Goal: Browse casually: Explore the website without a specific task or goal

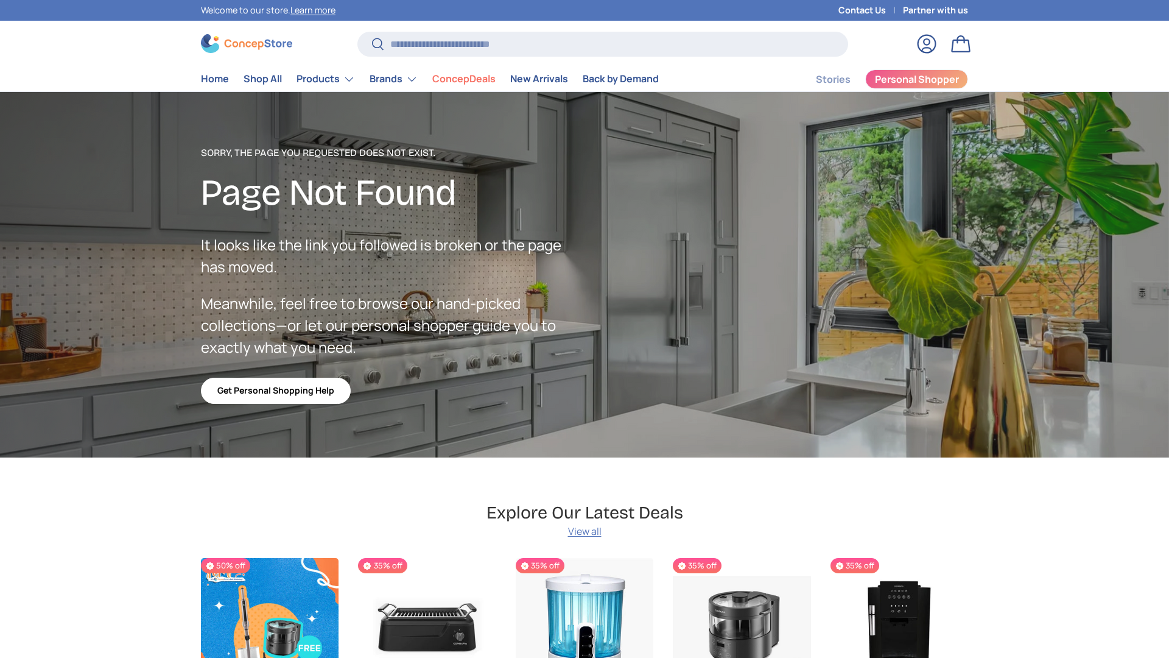
scroll to position [2175, 4980]
